Goal: Consume media (video, audio)

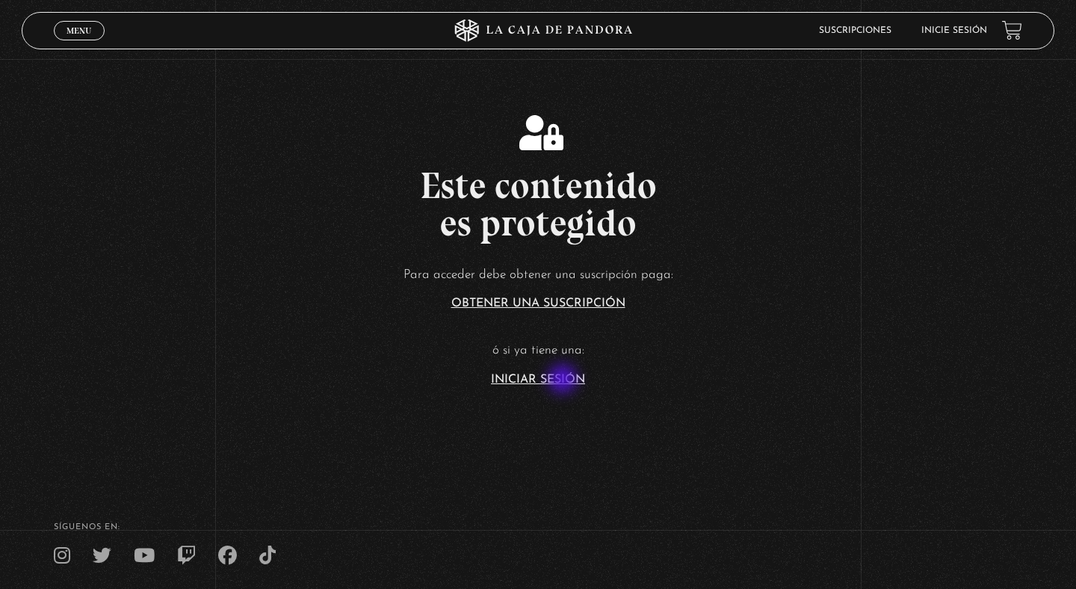
click at [564, 380] on link "Iniciar Sesión" at bounding box center [538, 380] width 94 height 12
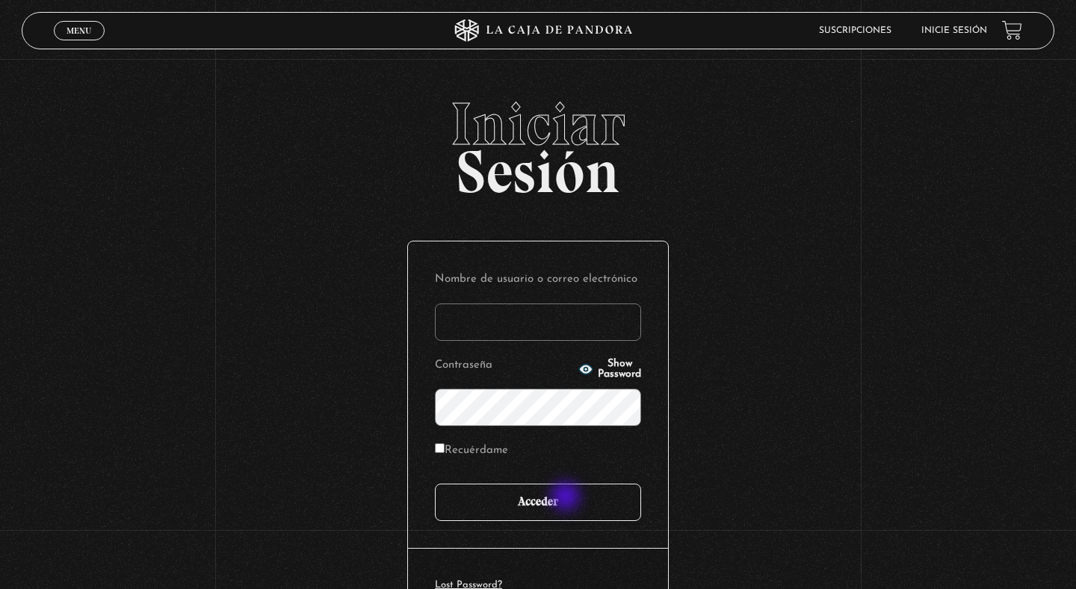
type input "kars.u10@hotmail.com"
click at [567, 498] on input "Acceder" at bounding box center [538, 502] width 206 height 37
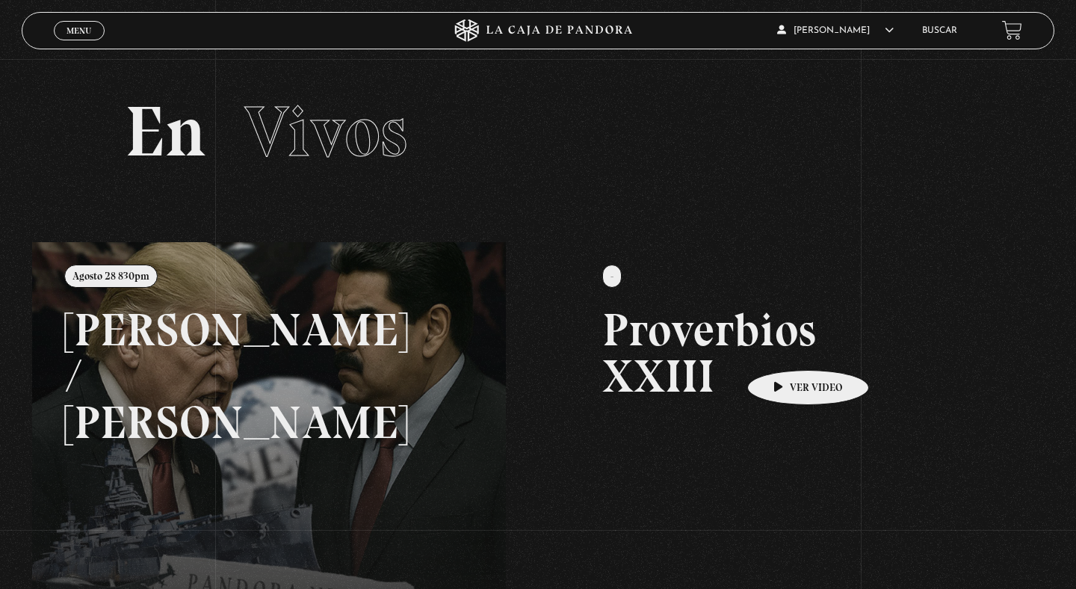
scroll to position [64, 0]
